Goal: Entertainment & Leisure: Consume media (video, audio)

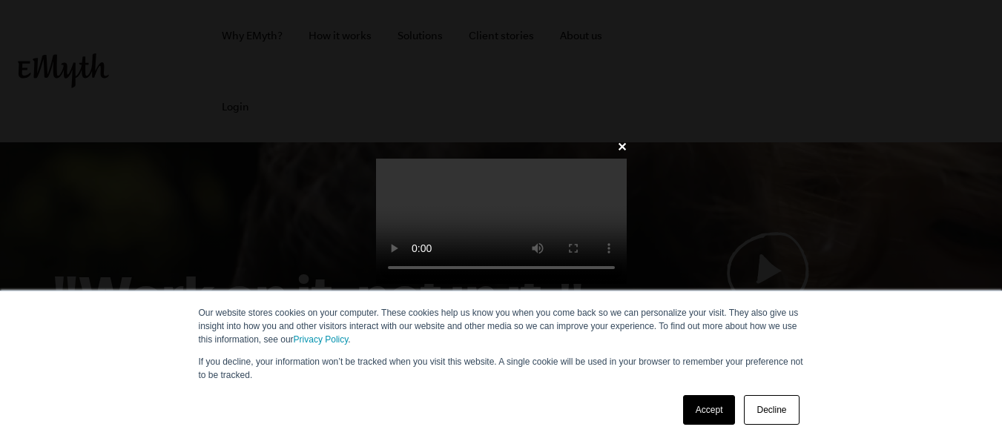
click at [698, 404] on link "Accept" at bounding box center [709, 410] width 53 height 30
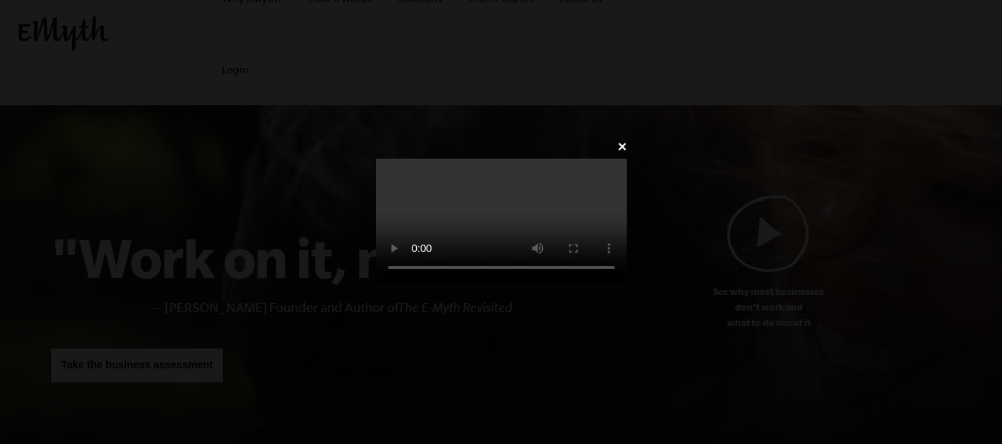
scroll to position [119, 0]
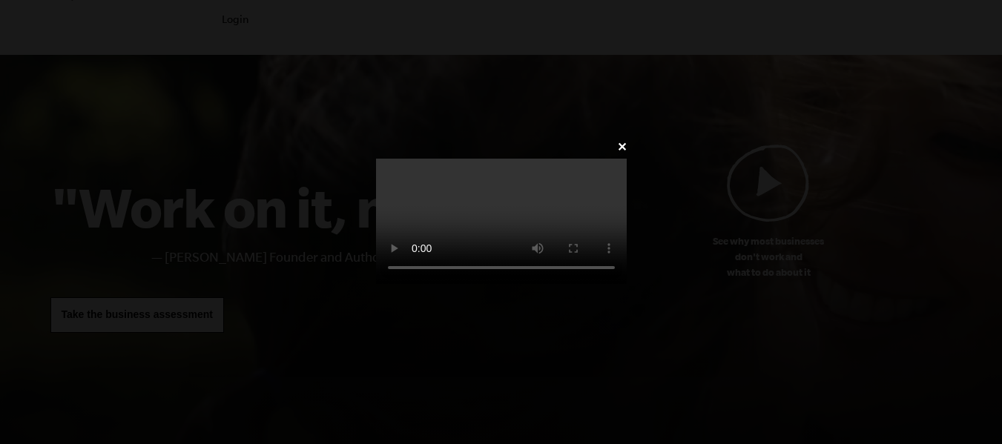
click at [626, 234] on video at bounding box center [501, 221] width 251 height 125
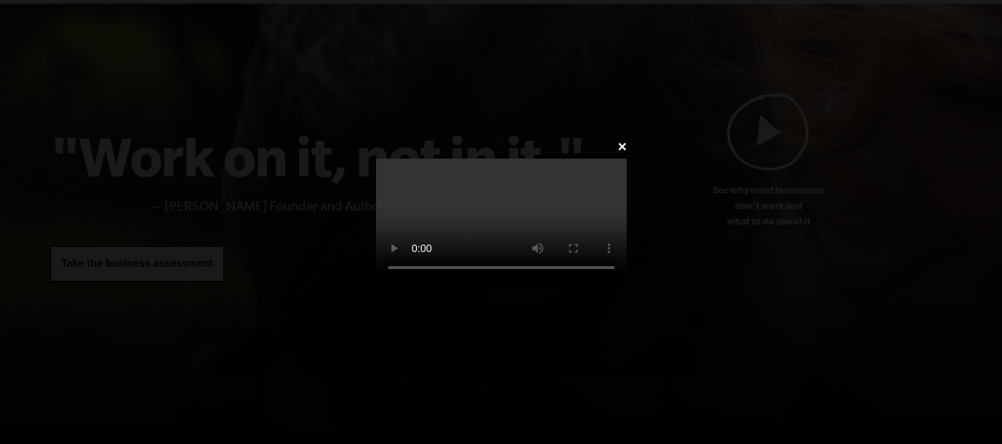
scroll to position [1159, 0]
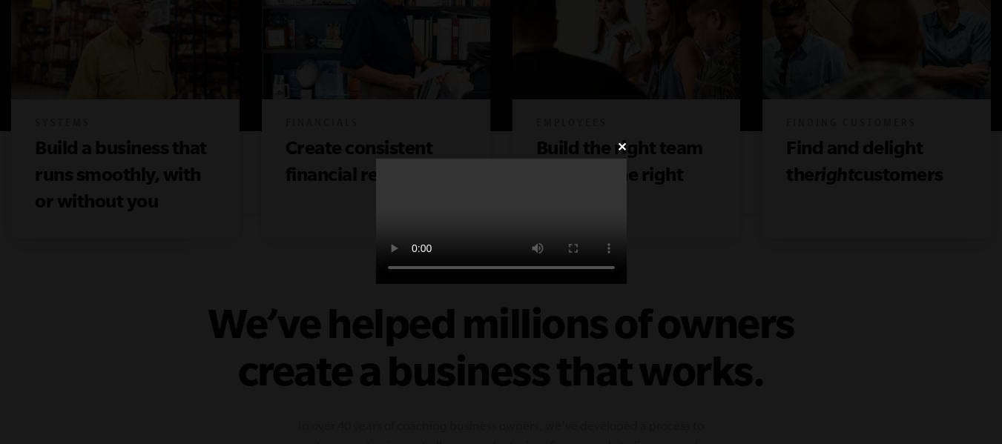
scroll to position [1012, 0]
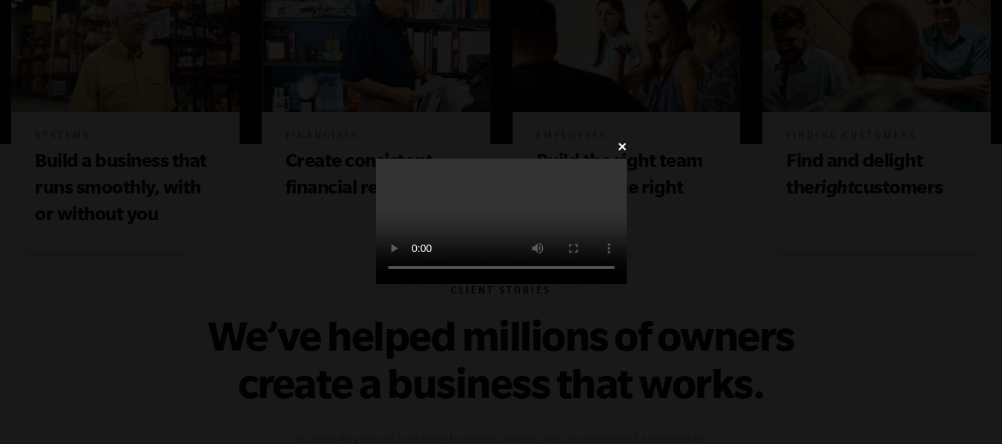
click at [649, 195] on div "✕" at bounding box center [501, 222] width 295 height 172
click at [626, 159] on video at bounding box center [501, 221] width 251 height 125
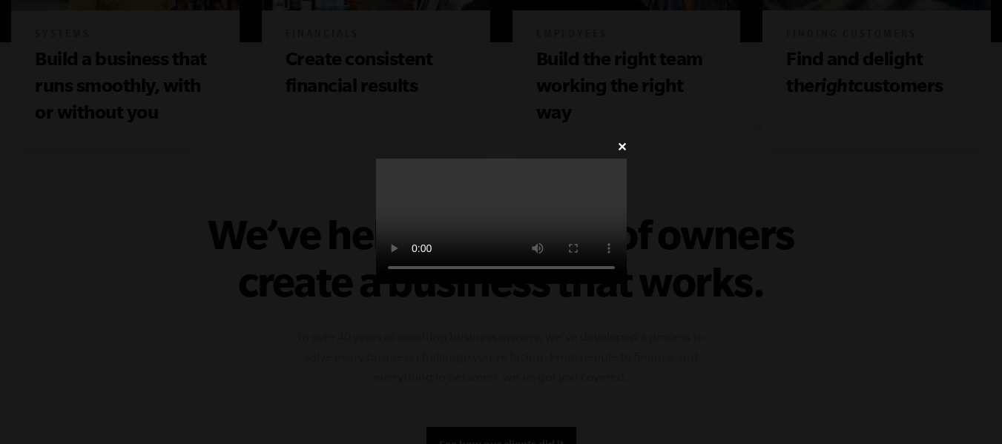
scroll to position [1125, 0]
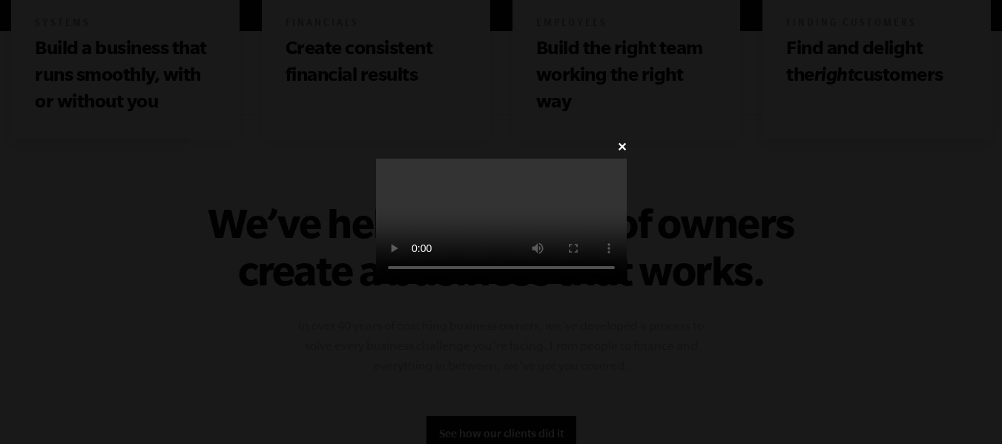
click at [354, 162] on div "✕" at bounding box center [501, 222] width 295 height 172
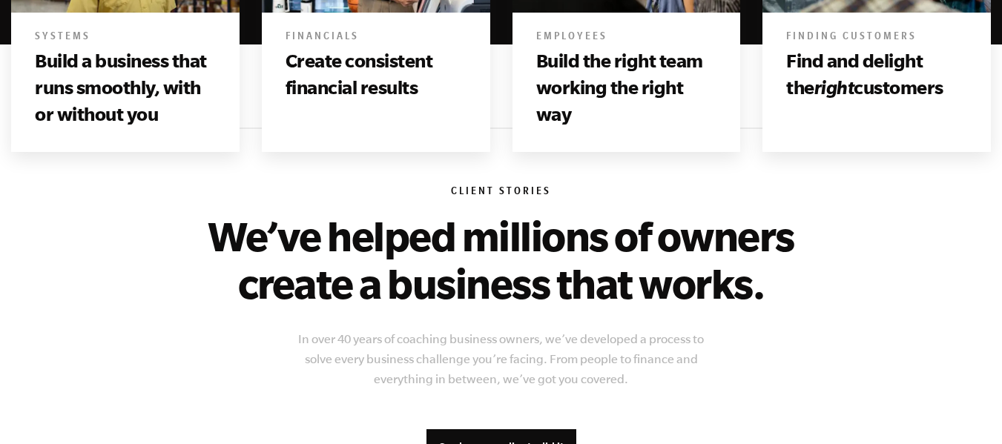
scroll to position [1111, 0]
